Goal: Information Seeking & Learning: Learn about a topic

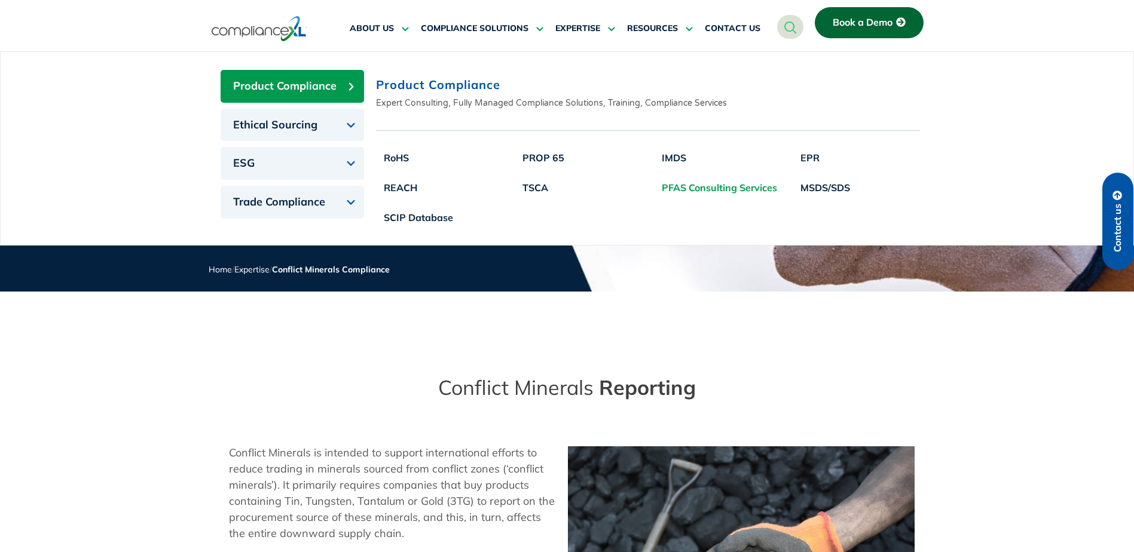
click at [715, 188] on link "PFAS Consulting Services" at bounding box center [719, 188] width 131 height 30
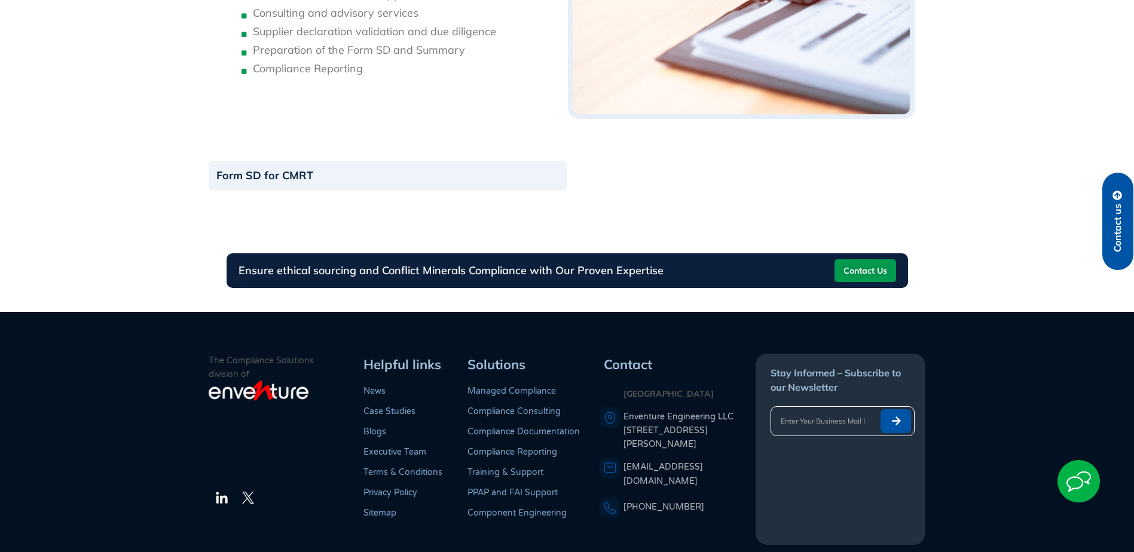
scroll to position [1434, 0]
